Goal: Task Accomplishment & Management: Manage account settings

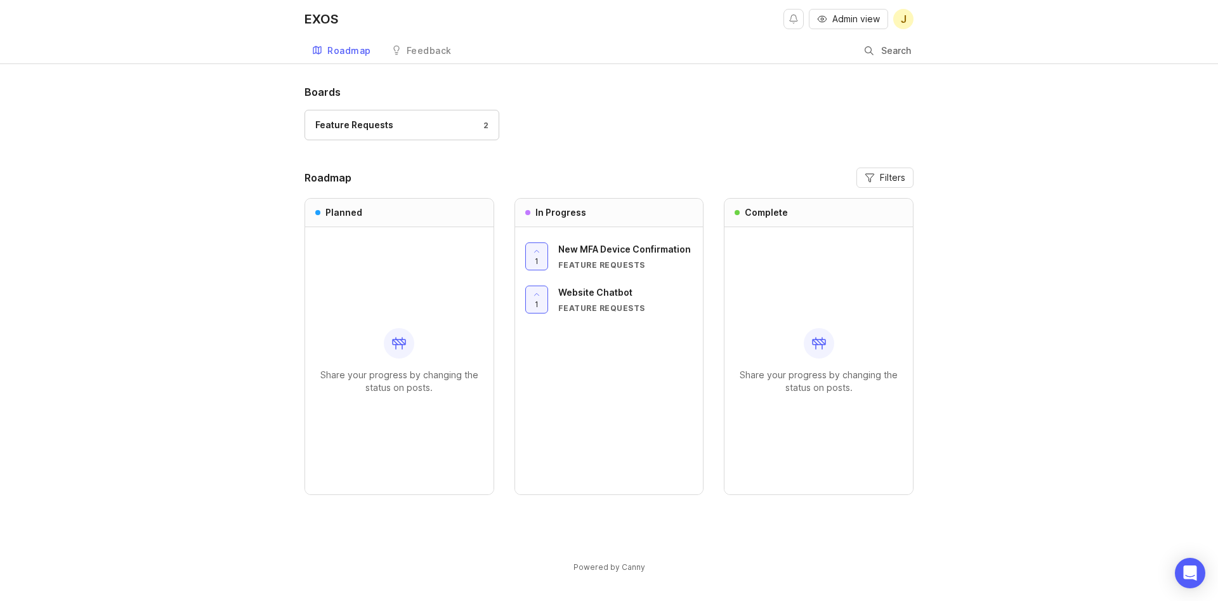
click at [837, 18] on span "Admin view" at bounding box center [856, 19] width 48 height 13
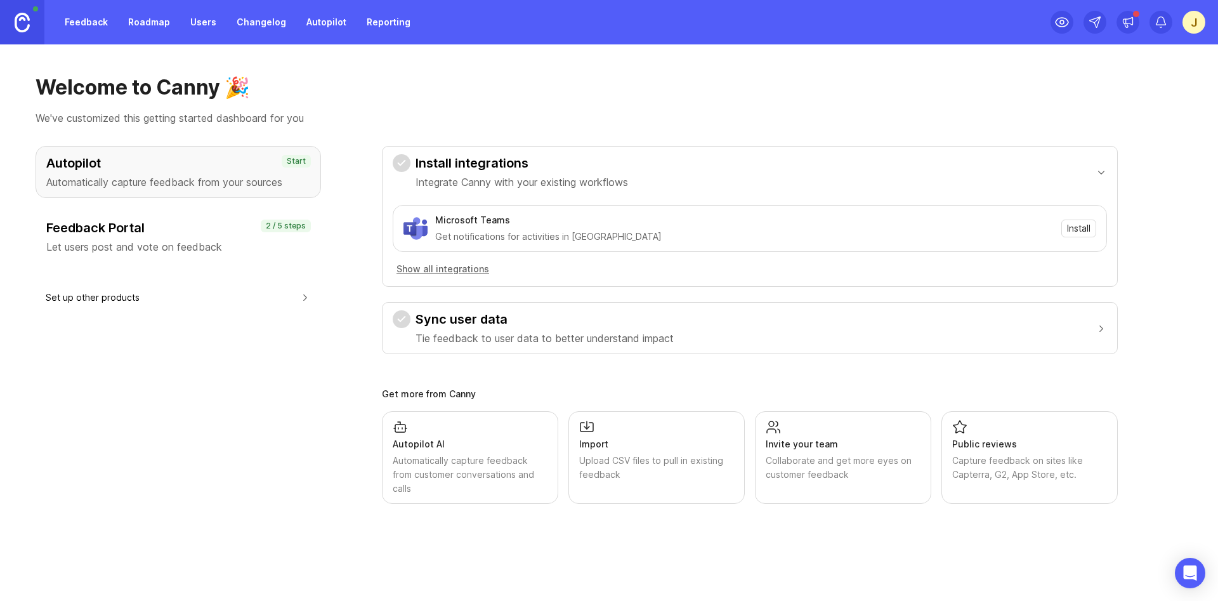
click at [136, 20] on link "Roadmap" at bounding box center [149, 22] width 57 height 23
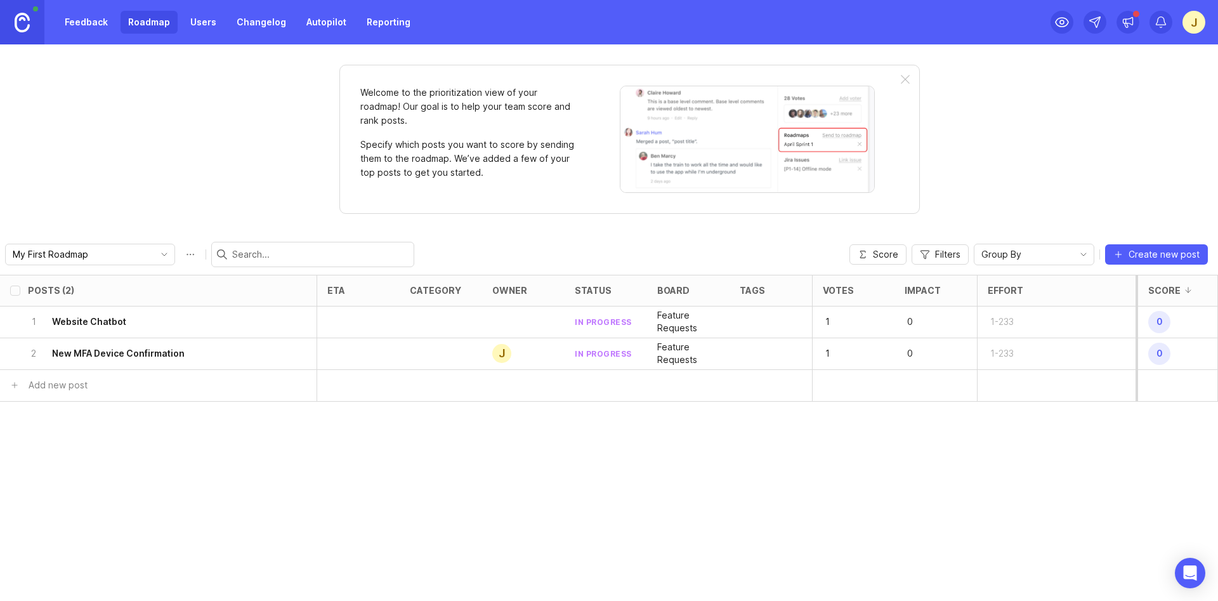
click at [89, 24] on link "Feedback" at bounding box center [86, 22] width 58 height 23
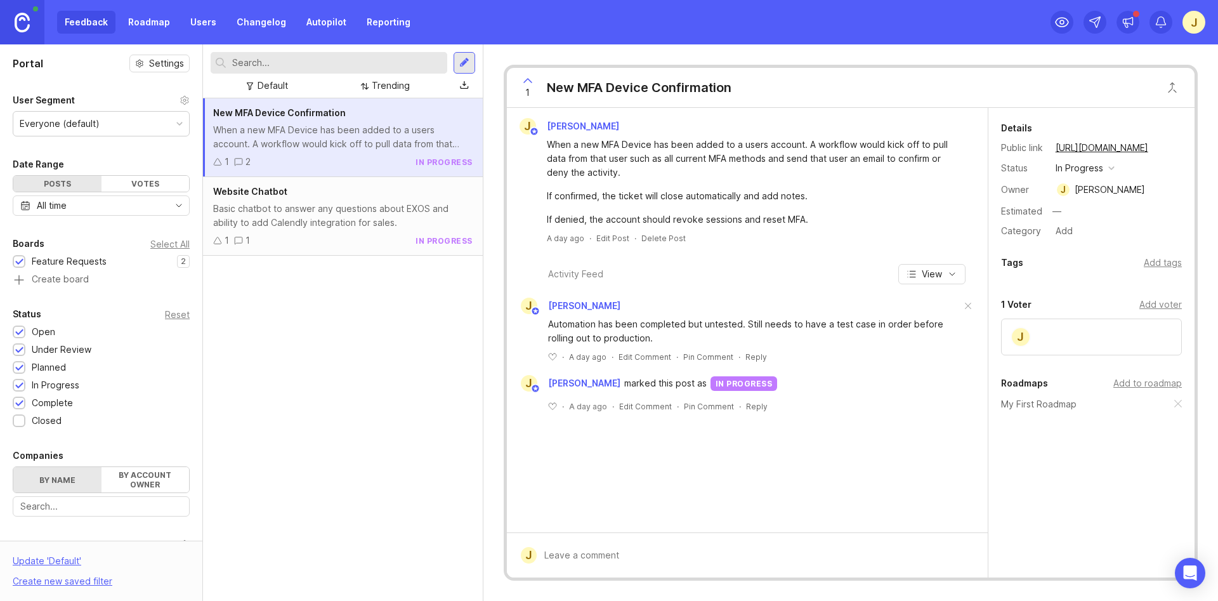
click at [163, 27] on link "Roadmap" at bounding box center [149, 22] width 57 height 23
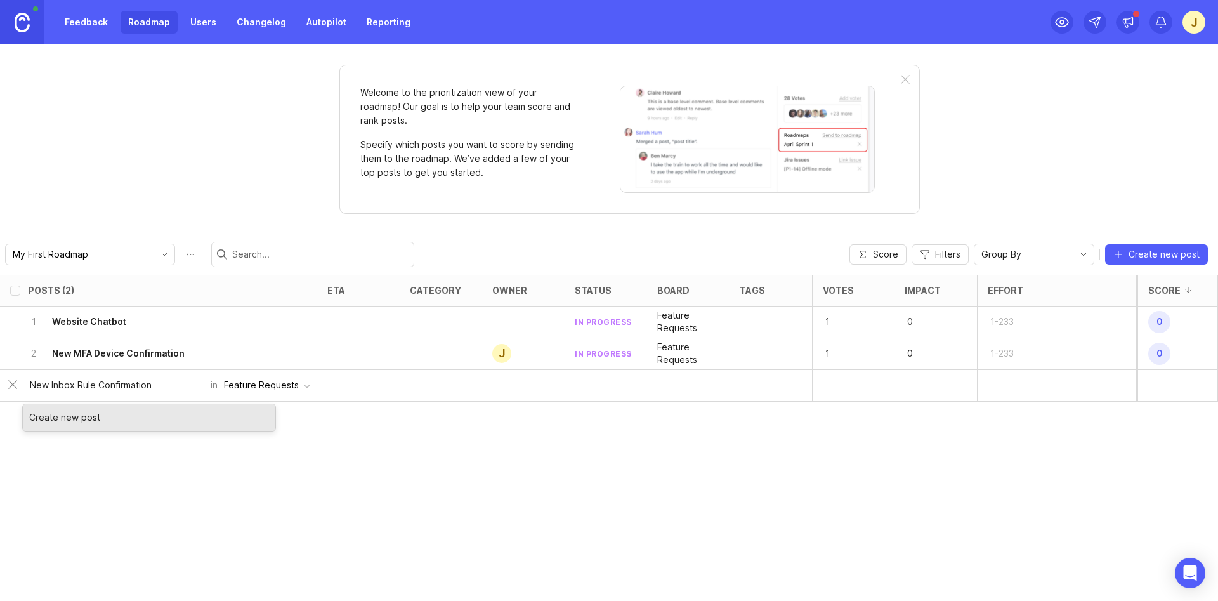
type input "New Inbox Rule Confirmation"
click at [186, 418] on div "Create new post" at bounding box center [149, 417] width 252 height 27
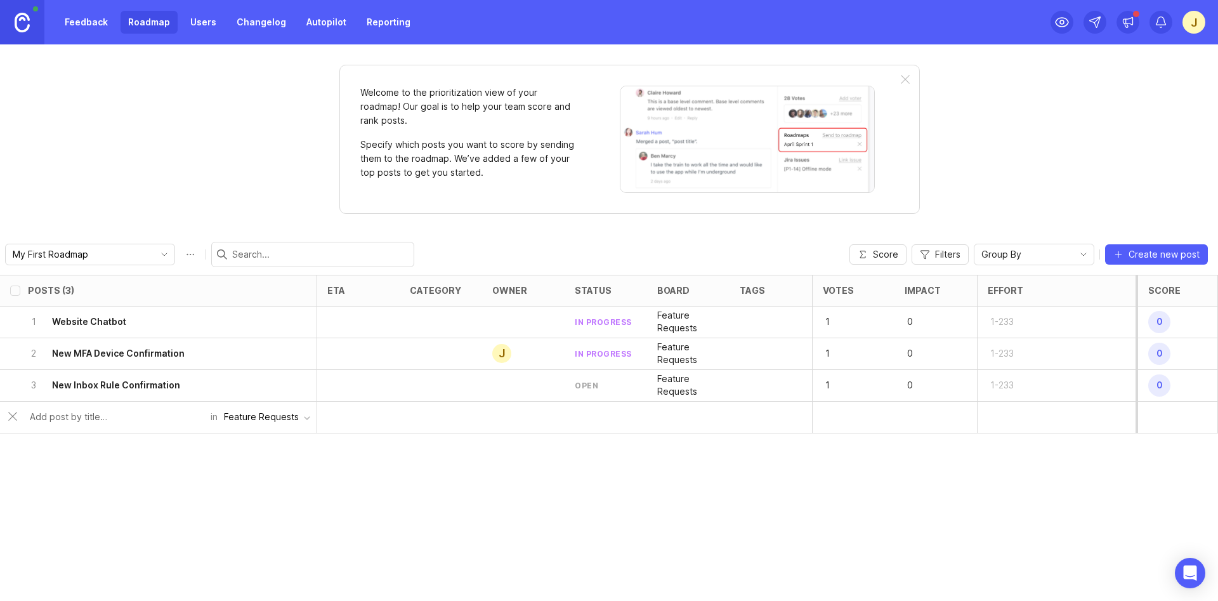
click at [514, 384] on div at bounding box center [523, 386] width 82 height 32
click at [145, 389] on h6 "New Inbox Rule Confirmation" at bounding box center [116, 385] width 128 height 13
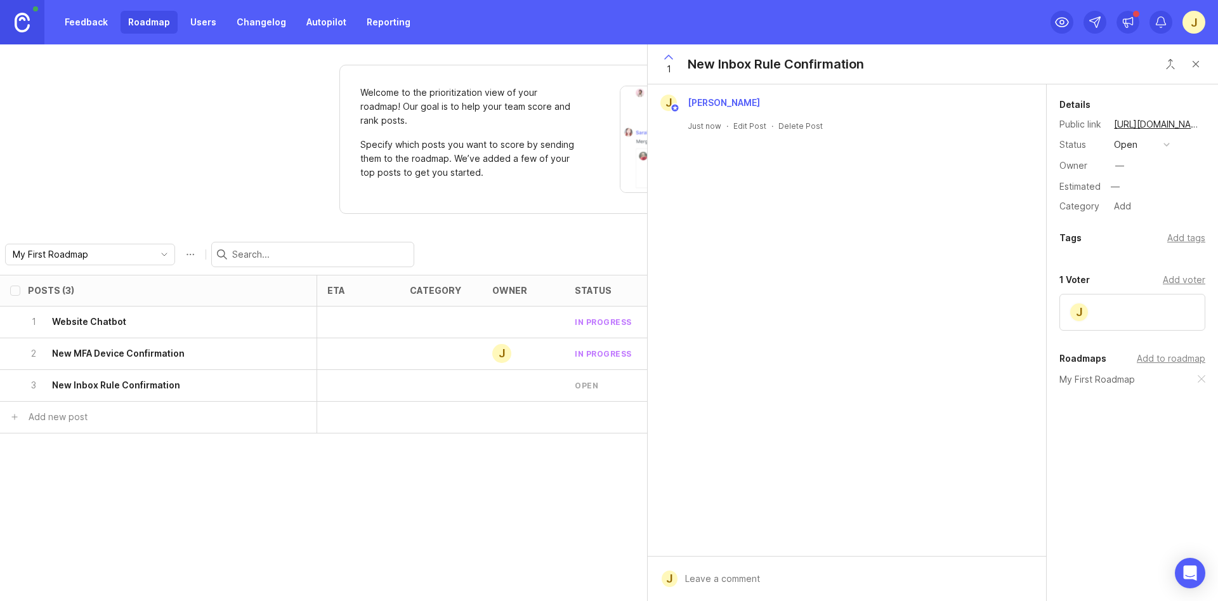
click at [1161, 148] on button "open" at bounding box center [1141, 144] width 63 height 16
click at [1139, 237] on div "in progress" at bounding box center [1144, 237] width 57 height 11
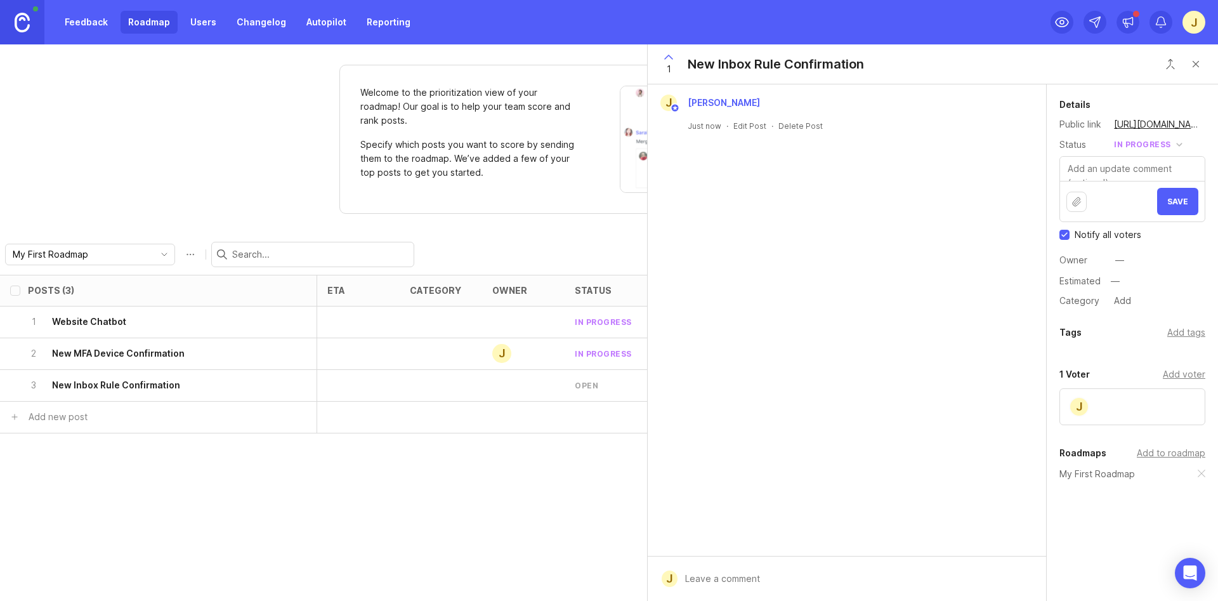
click at [1116, 261] on div "—" at bounding box center [1119, 260] width 9 height 14
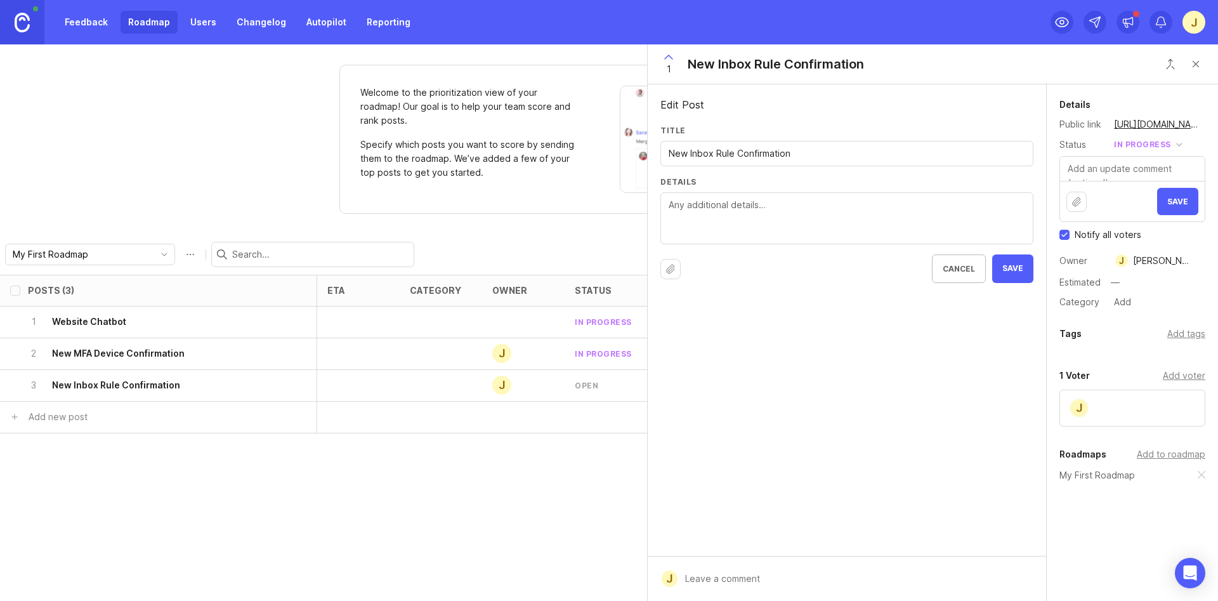
click at [733, 211] on textarea "Details" at bounding box center [847, 219] width 357 height 42
type textarea "I"
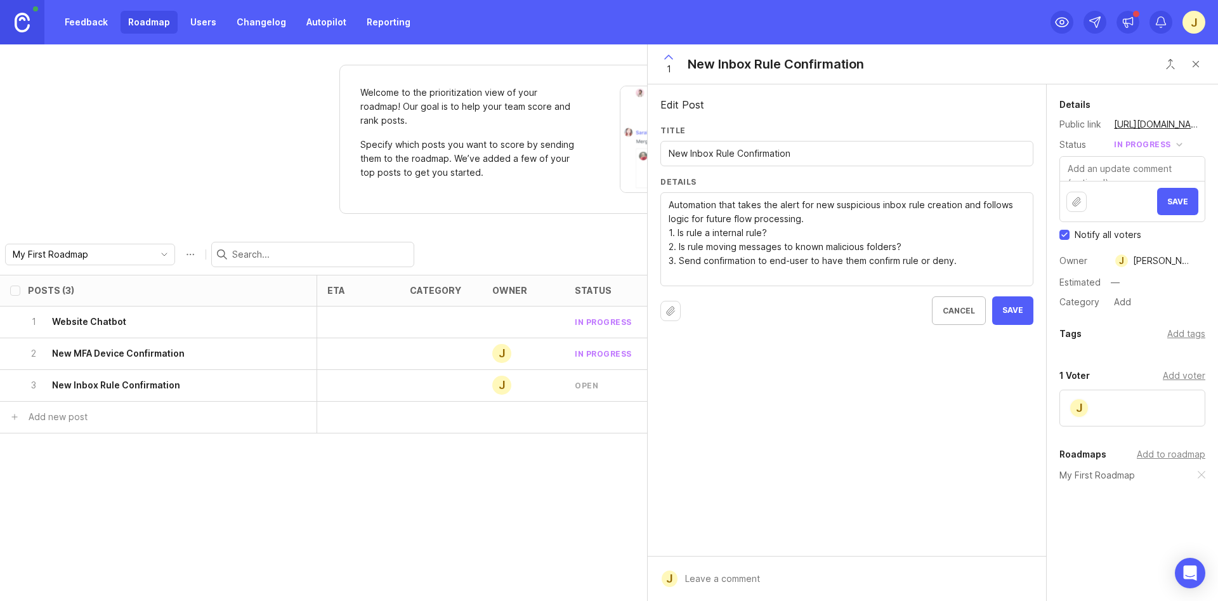
type textarea "Automation that takes the alert for new suspicious inbox rule creation and foll…"
click at [707, 281] on textarea "Automation that takes the alert for new suspicious inbox rule creation and foll…" at bounding box center [847, 240] width 357 height 84
type textarea "Automation that takes the alert for new suspicious inbox rule creation and foll…"
click at [1008, 323] on span "Save" at bounding box center [1012, 324] width 21 height 11
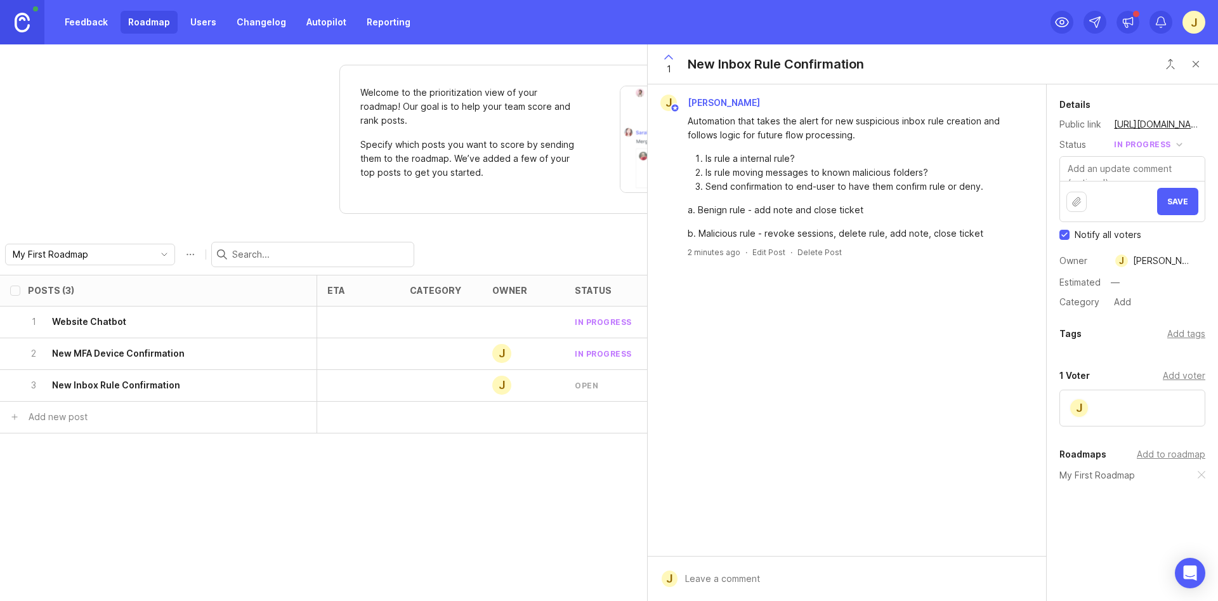
click at [618, 504] on div "Posts (3) eta category owner status board tags Votes Impact Effort Score 1 Webs…" at bounding box center [609, 438] width 1218 height 326
click at [1183, 207] on button "Save" at bounding box center [1177, 201] width 41 height 27
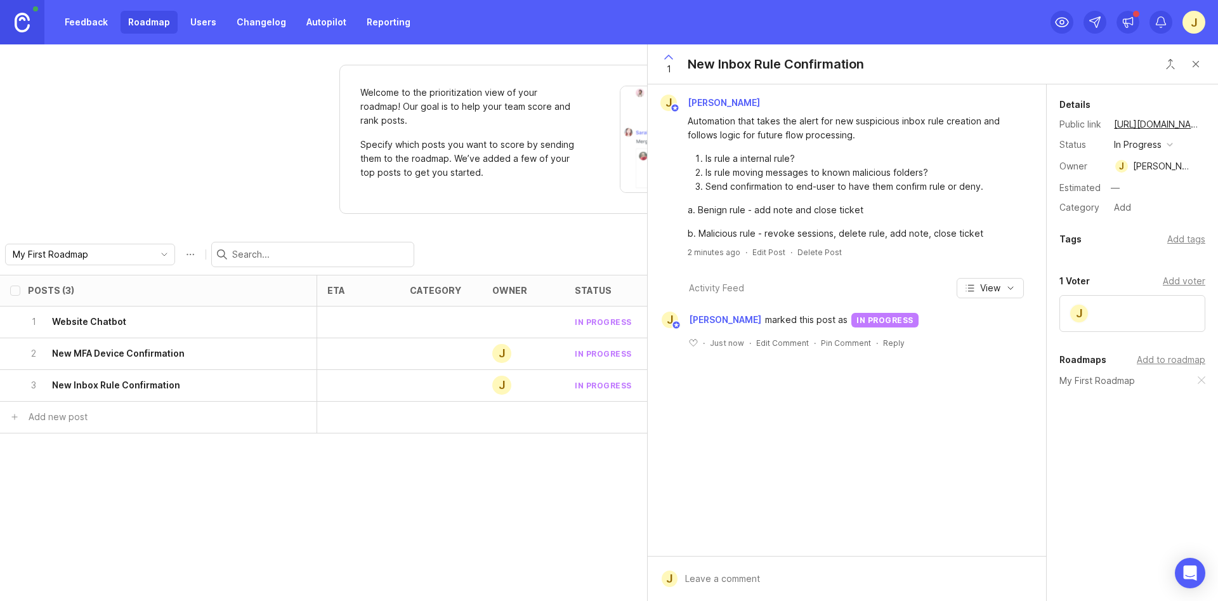
click at [527, 506] on div "Posts (3) eta category owner status board tags Votes Impact Effort Score 1 Webs…" at bounding box center [609, 438] width 1218 height 326
click at [1195, 62] on button "Close button" at bounding box center [1195, 63] width 25 height 25
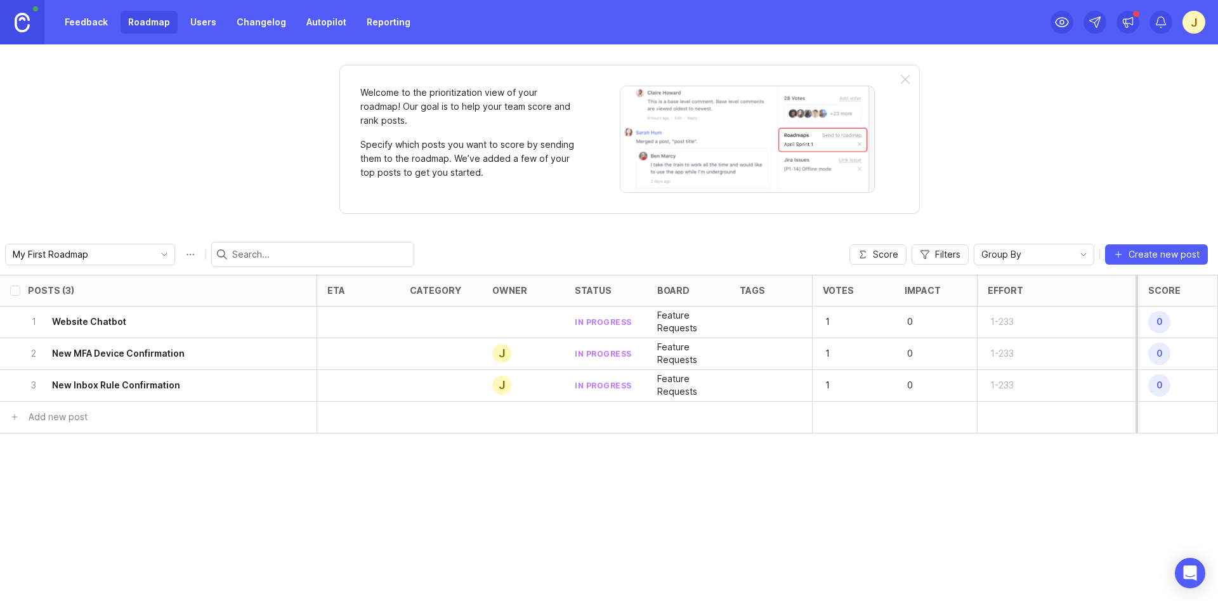
click at [547, 503] on div "Posts (3) eta category owner status board tags Votes Impact Effort Score 1 Webs…" at bounding box center [609, 438] width 1218 height 326
click at [599, 322] on div "in progress" at bounding box center [603, 322] width 57 height 11
click at [1061, 26] on icon at bounding box center [1061, 22] width 15 height 15
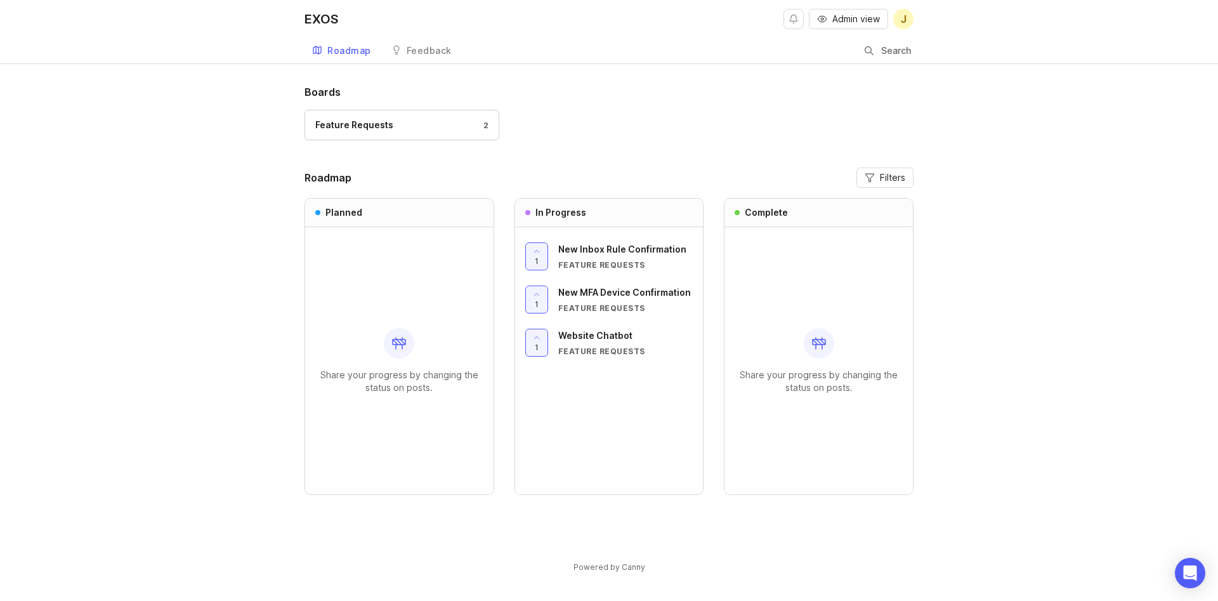
click at [210, 385] on div "Boards Feature Requests 2 Roadmap Filters Planned Share your progress by changi…" at bounding box center [609, 339] width 1218 height 510
